Goal: Find specific page/section: Find specific page/section

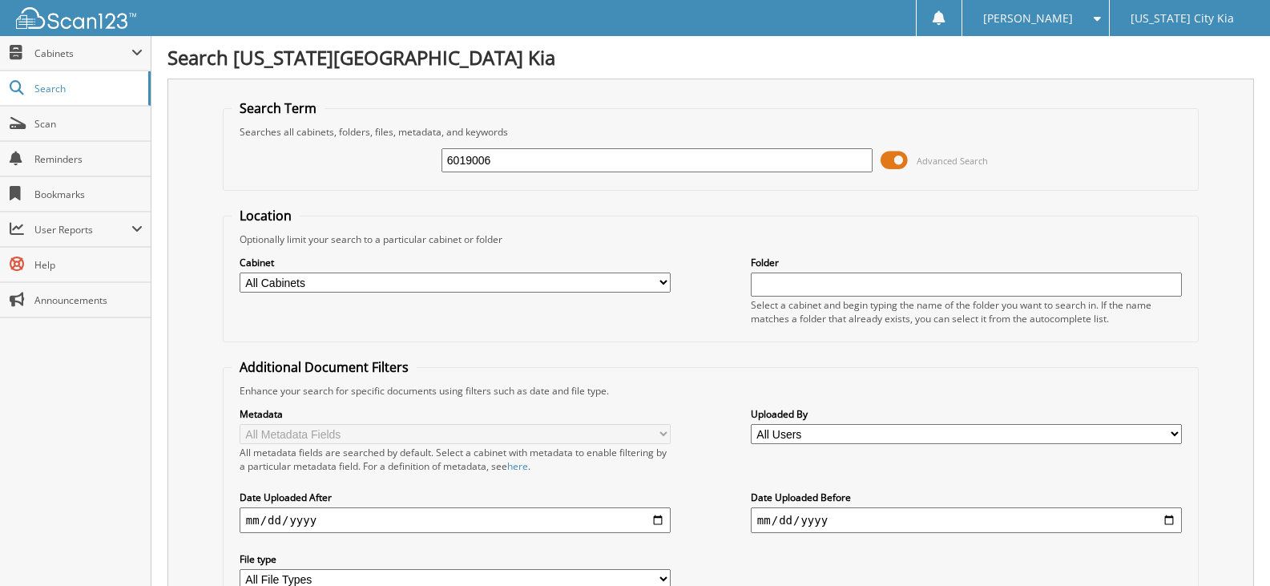
type input "6019006"
click at [99, 130] on span "Scan" at bounding box center [88, 124] width 108 height 14
type input "6018839"
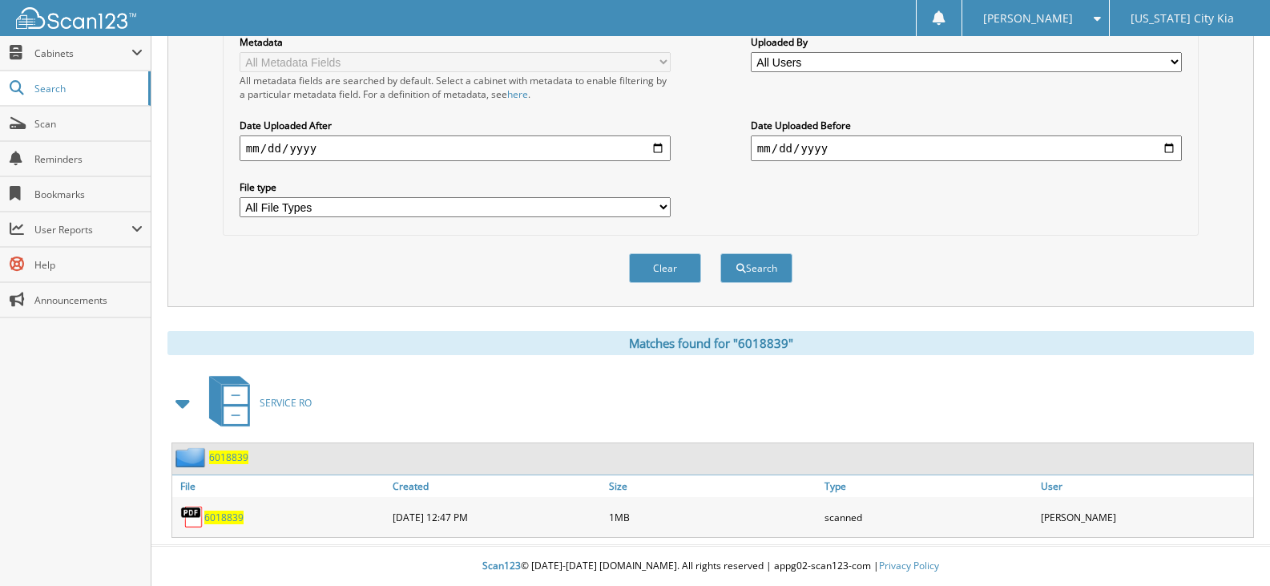
click at [234, 523] on span "6018839" at bounding box center [223, 518] width 39 height 14
click at [91, 117] on span "Scan" at bounding box center [88, 124] width 108 height 14
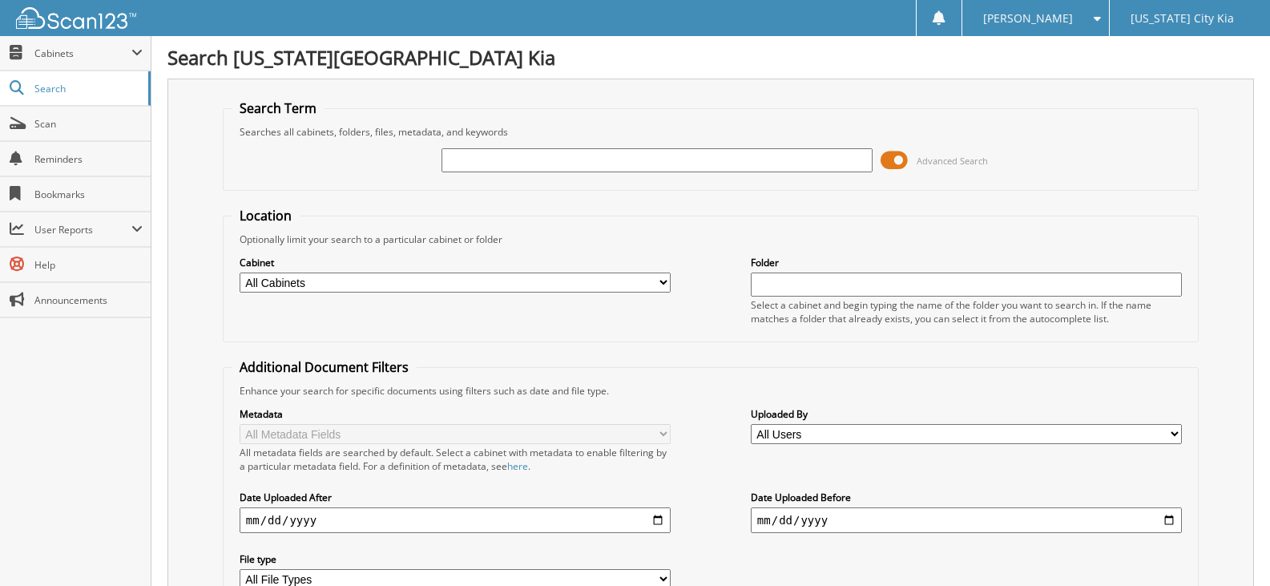
click at [596, 163] on input "text" at bounding box center [657, 160] width 431 height 24
click at [567, 155] on input "text" at bounding box center [657, 160] width 431 height 24
type input "6019006"
click at [89, 114] on link "Scan" at bounding box center [75, 124] width 151 height 34
